Goal: Task Accomplishment & Management: Manage account settings

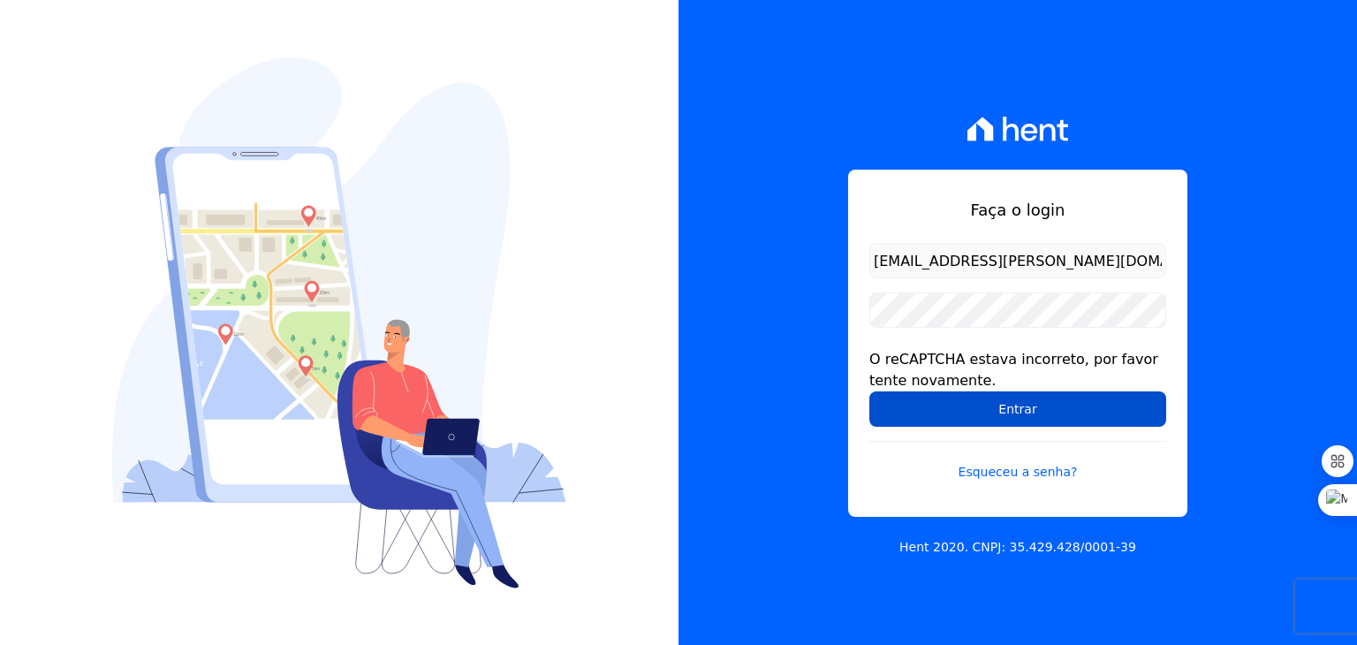
click at [1004, 409] on input "Entrar" at bounding box center [1017, 408] width 297 height 35
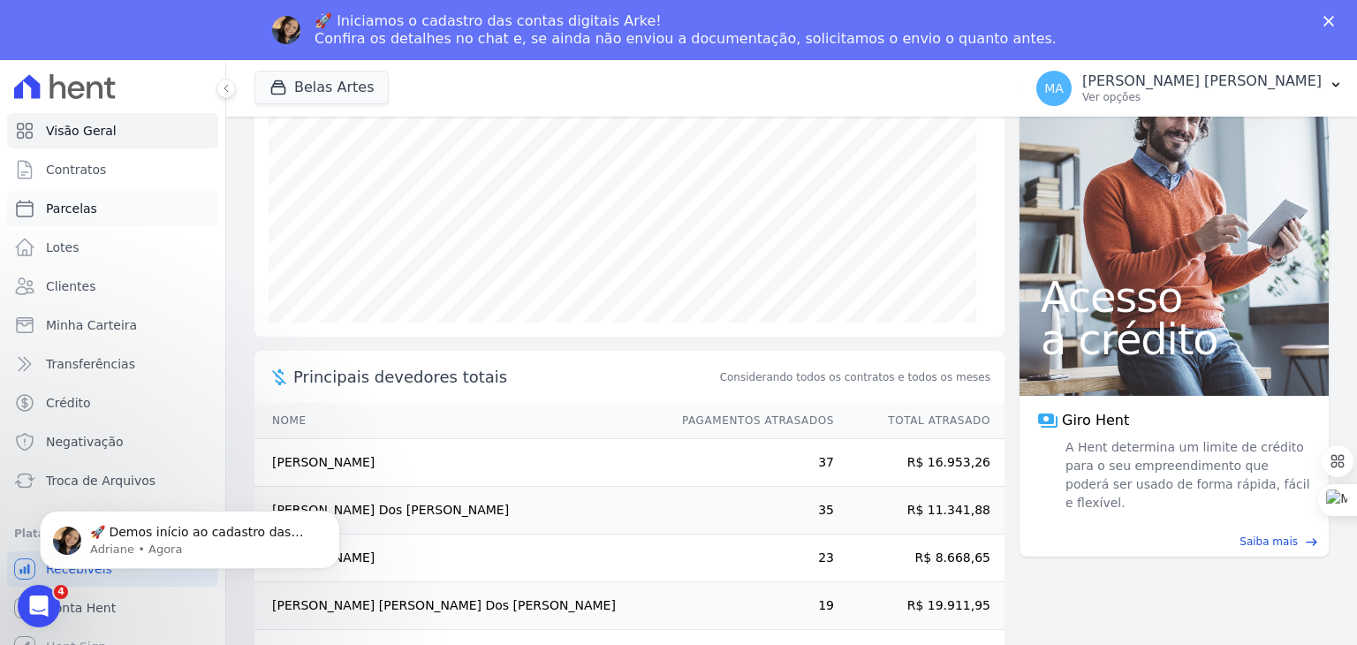
click at [98, 211] on link "Parcelas" at bounding box center [112, 208] width 211 height 35
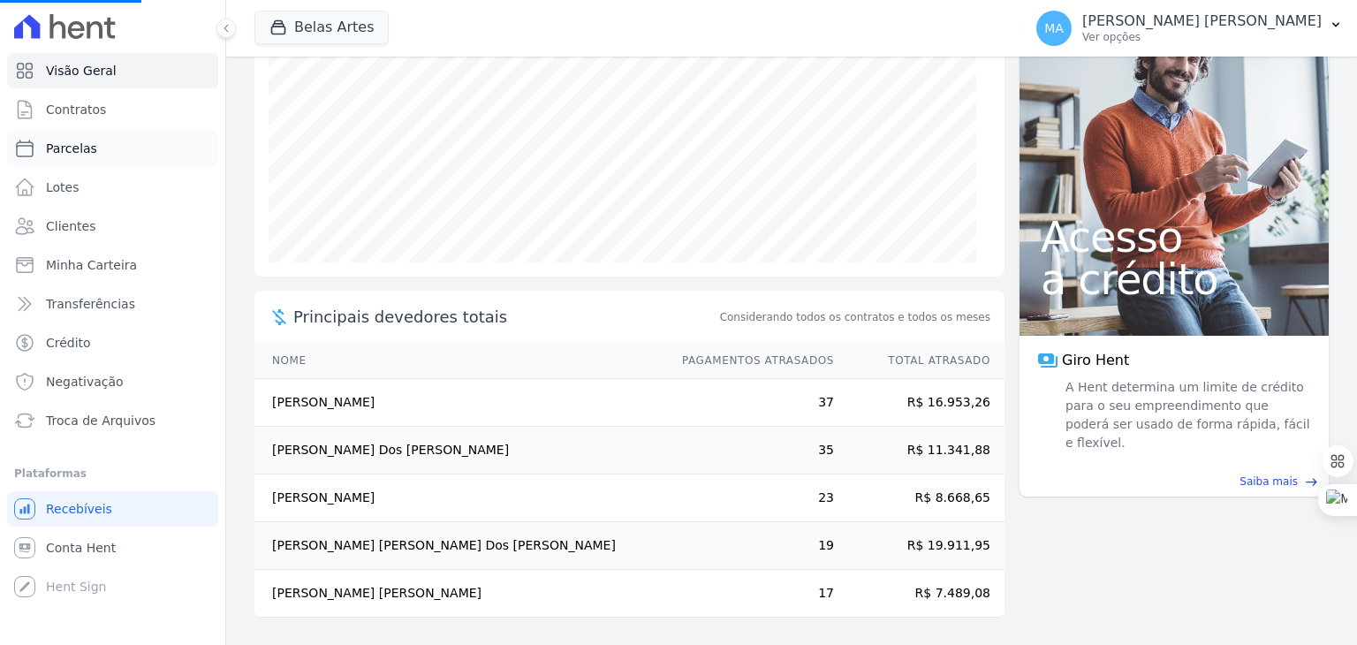
select select
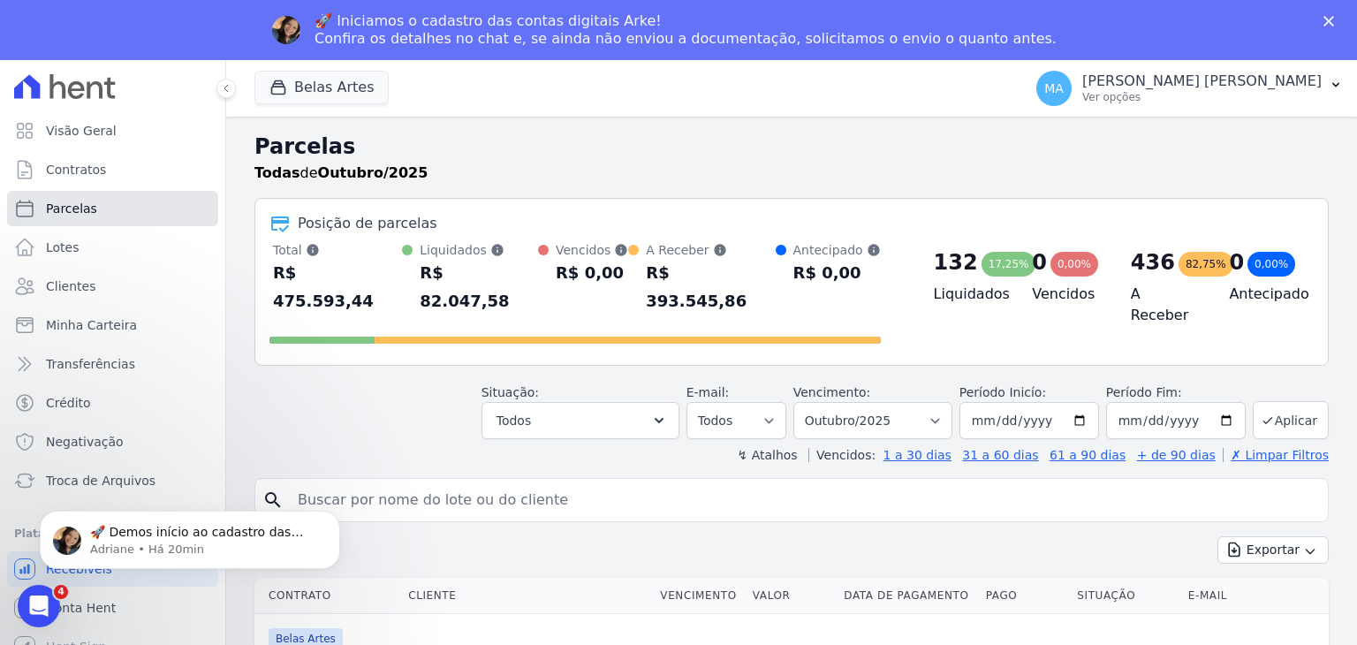
click at [110, 202] on link "Parcelas" at bounding box center [112, 208] width 211 height 35
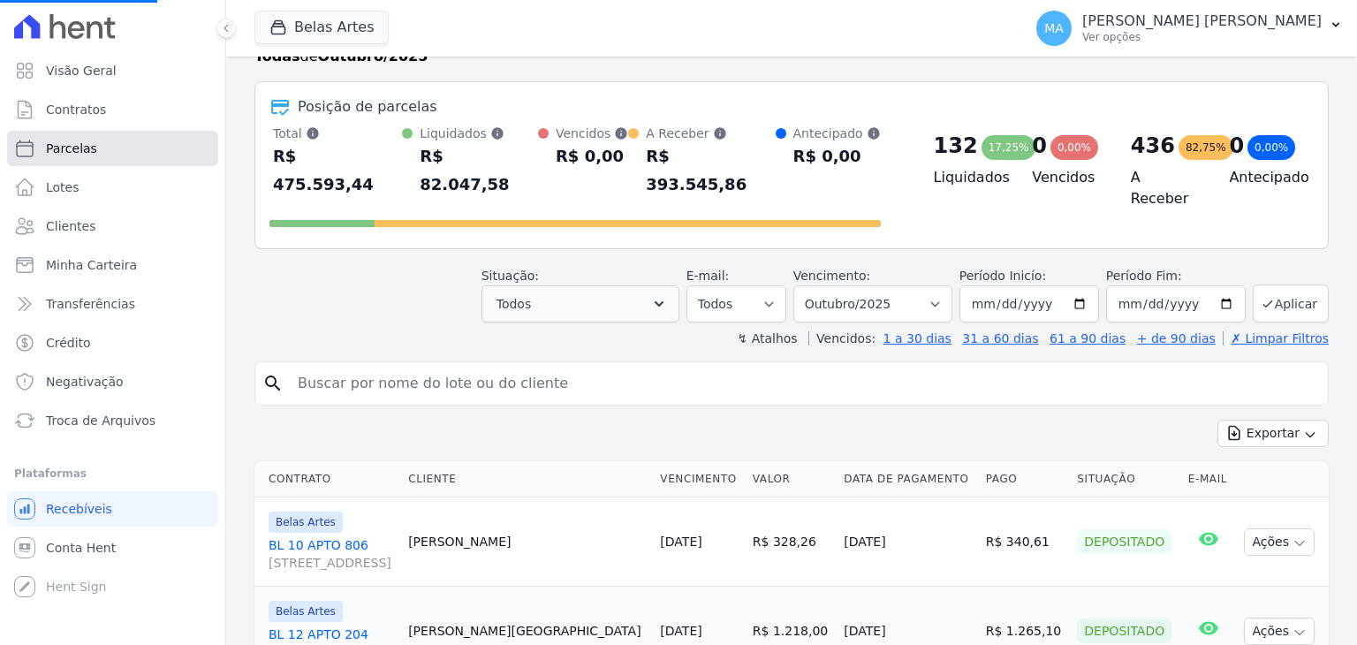
scroll to position [88, 0]
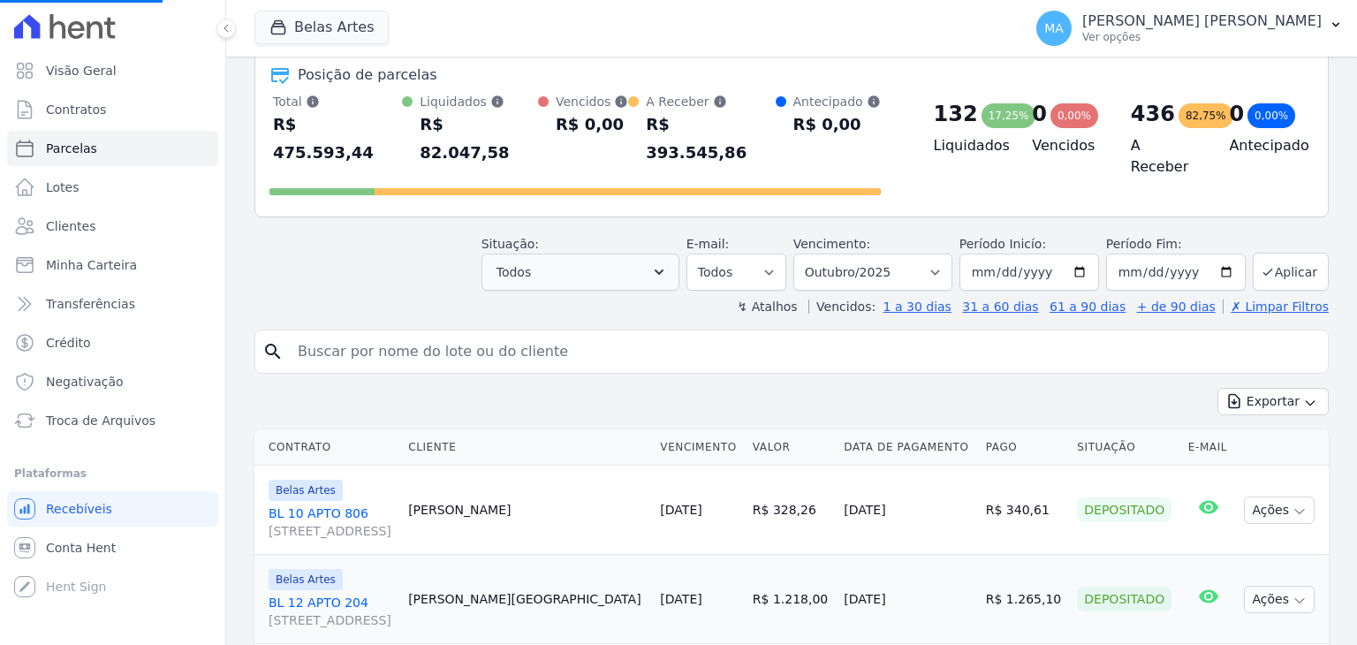
select select
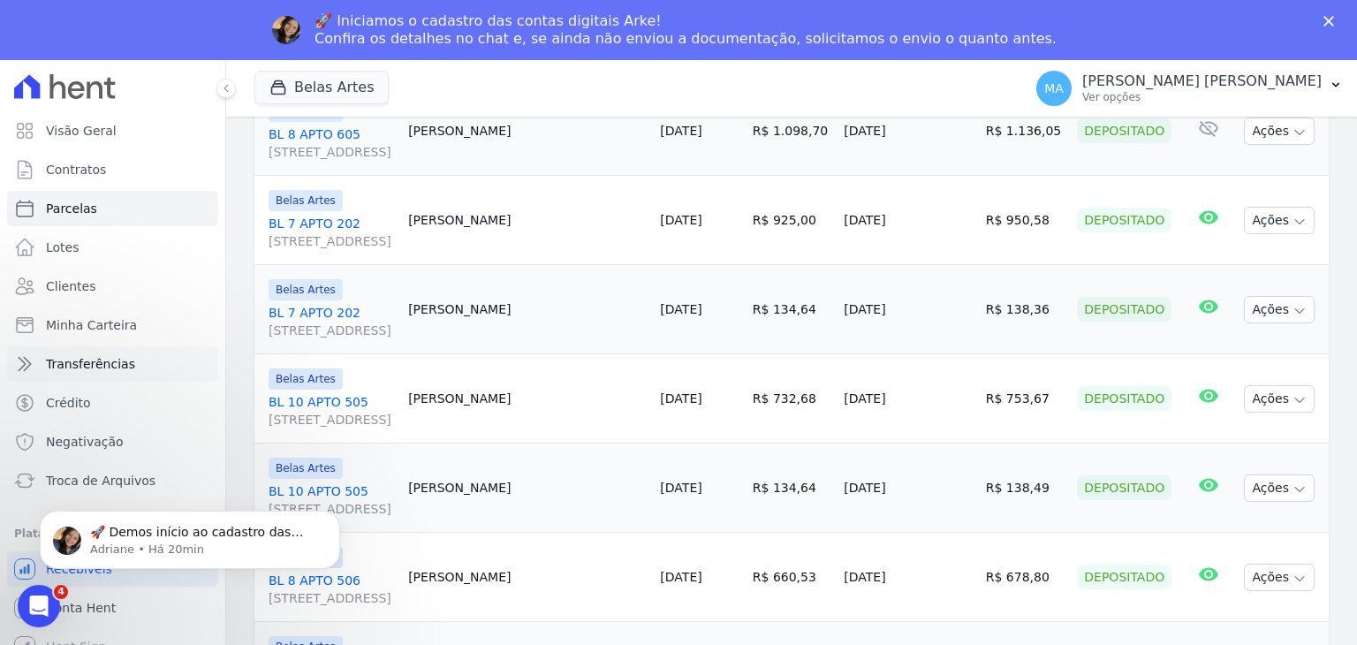
scroll to position [0, 0]
click at [102, 324] on span "Minha Carteira" at bounding box center [91, 325] width 91 height 18
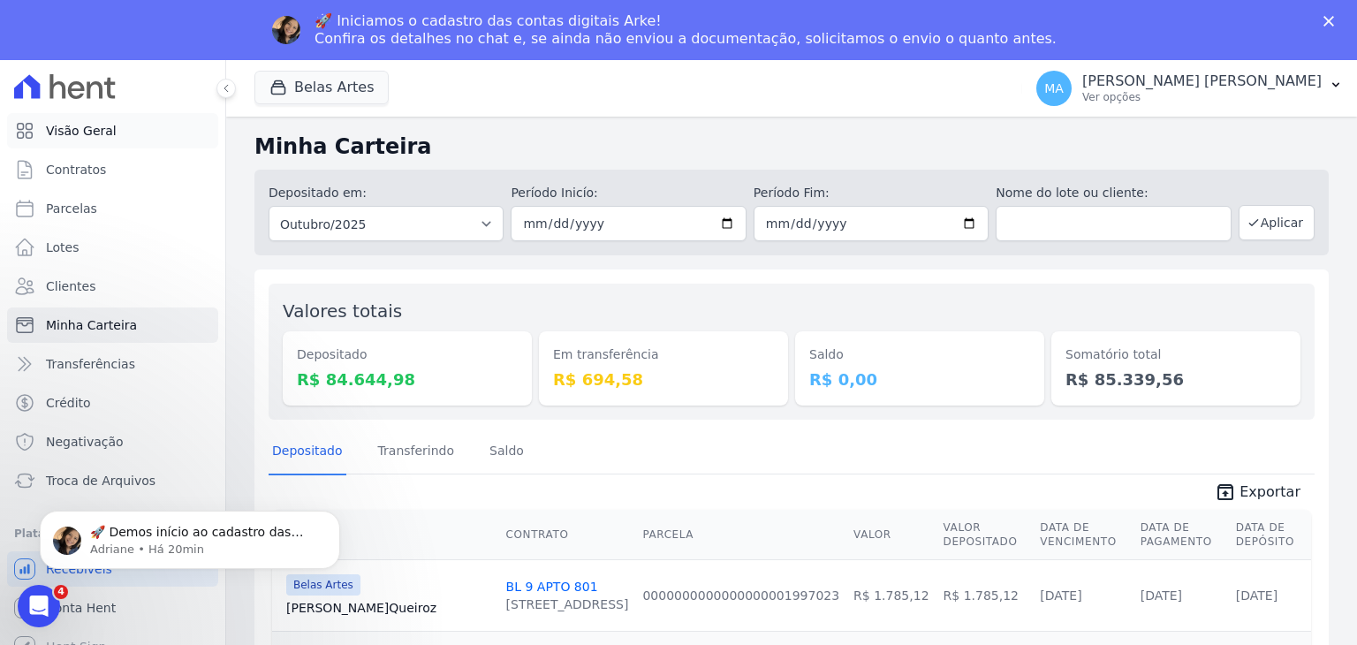
click at [96, 135] on span "Visão Geral" at bounding box center [81, 131] width 71 height 18
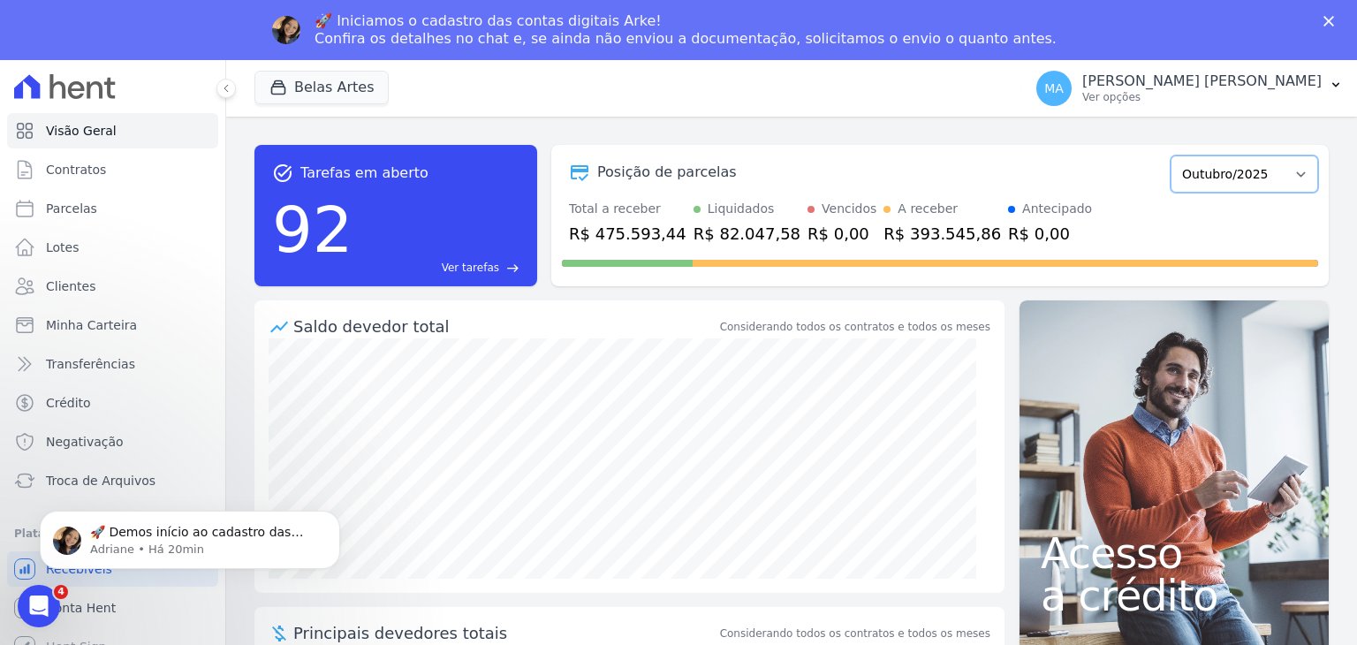
click at [1228, 177] on select "Setembro/2022 Outubro/2022 Novembro/2022 Dezembro/2022 [GEOGRAPHIC_DATA]/2023 F…" at bounding box center [1245, 174] width 148 height 37
select select "09/2025"
click at [1171, 156] on select "Setembro/2022 Outubro/2022 Novembro/2022 Dezembro/2022 [GEOGRAPHIC_DATA]/2023 F…" at bounding box center [1245, 174] width 148 height 37
